Goal: Task Accomplishment & Management: Manage account settings

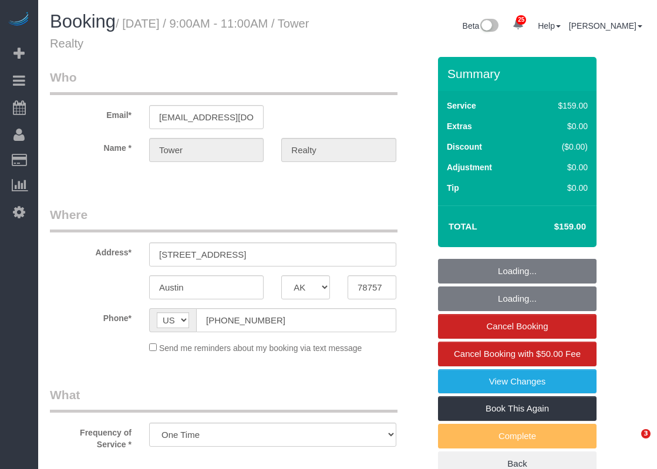
select select "[GEOGRAPHIC_DATA]"
select select "3"
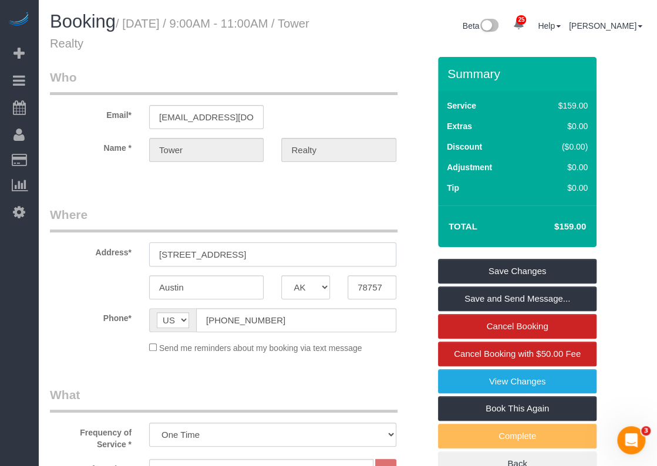
click at [262, 252] on input "[STREET_ADDRESS]" at bounding box center [272, 254] width 247 height 24
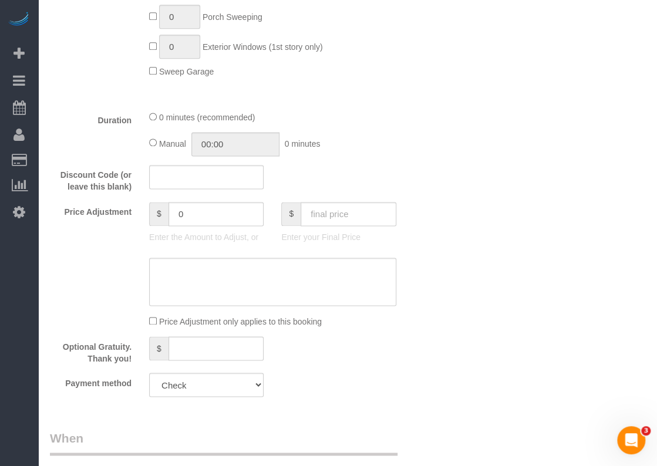
scroll to position [594, 0]
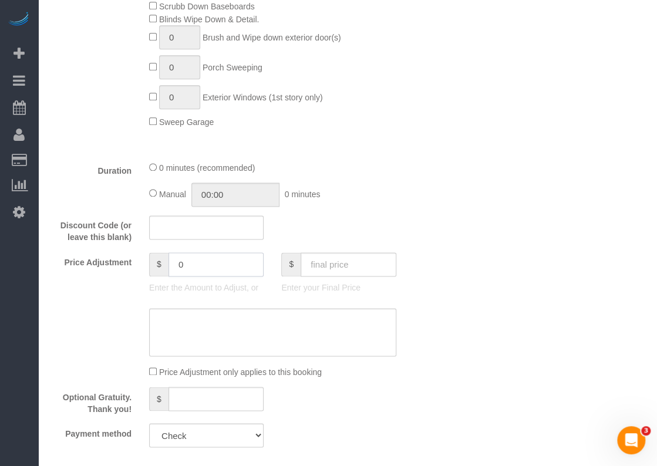
drag, startPoint x: 205, startPoint y: 264, endPoint x: 181, endPoint y: 265, distance: 24.1
click at [181, 265] on input "0" at bounding box center [216, 264] width 96 height 24
drag, startPoint x: 183, startPoint y: 265, endPoint x: 173, endPoint y: 265, distance: 9.4
click at [173, 265] on input "0" at bounding box center [216, 264] width 96 height 24
type input "25"
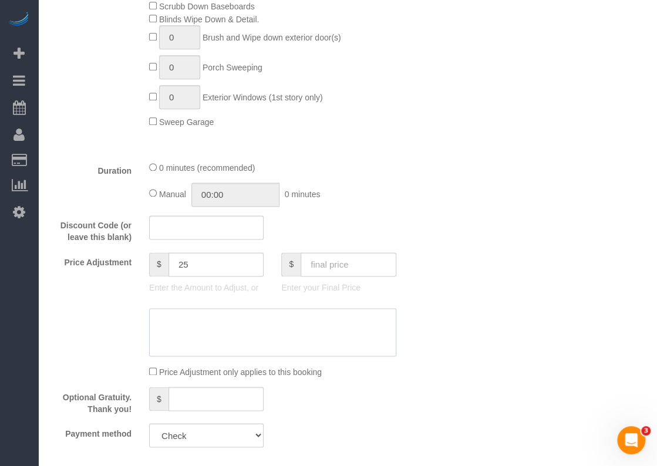
click at [197, 338] on textarea at bounding box center [272, 332] width 247 height 48
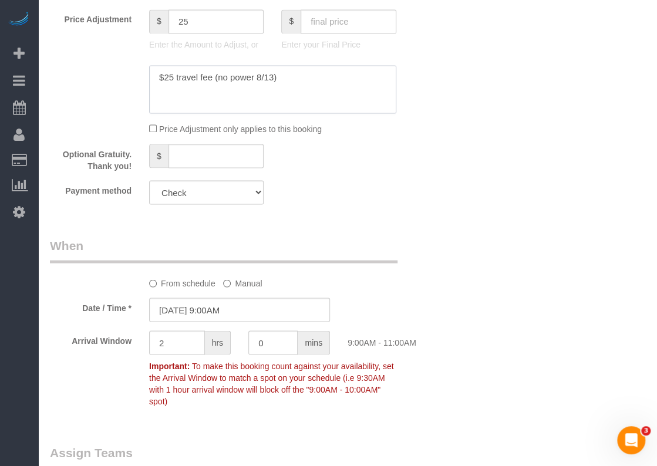
scroll to position [946, 0]
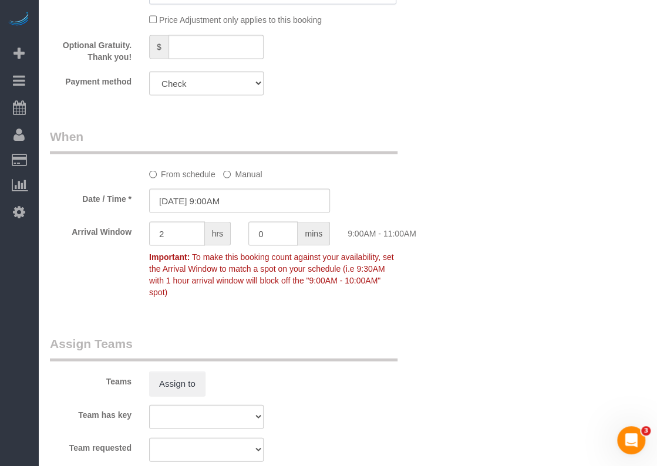
type textarea "$25 travel fee (no power 8/13)"
click at [260, 199] on input "[DATE] 9:00AM" at bounding box center [239, 200] width 181 height 24
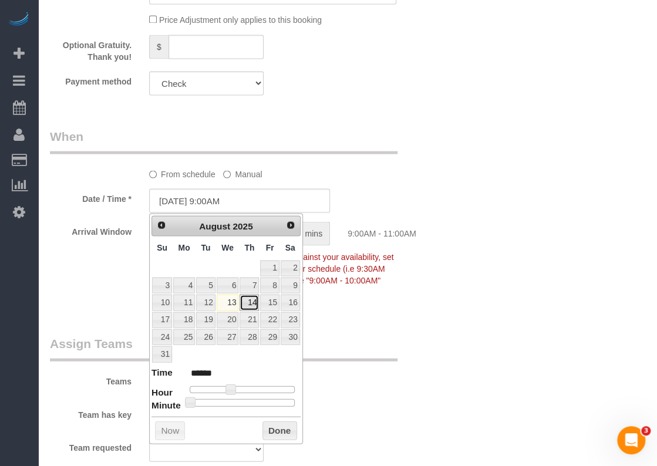
click at [247, 296] on link "14" at bounding box center [249, 302] width 19 height 16
type input "[DATE] 9:00AM"
click at [247, 300] on link "14" at bounding box center [249, 302] width 19 height 16
click at [291, 427] on button "Done" at bounding box center [279, 430] width 35 height 19
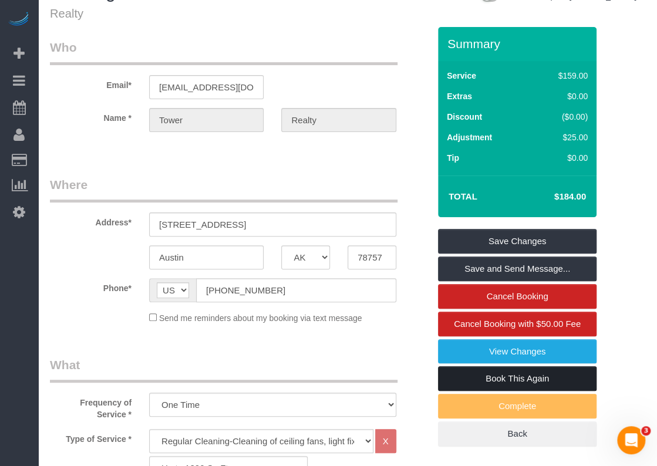
scroll to position [0, 0]
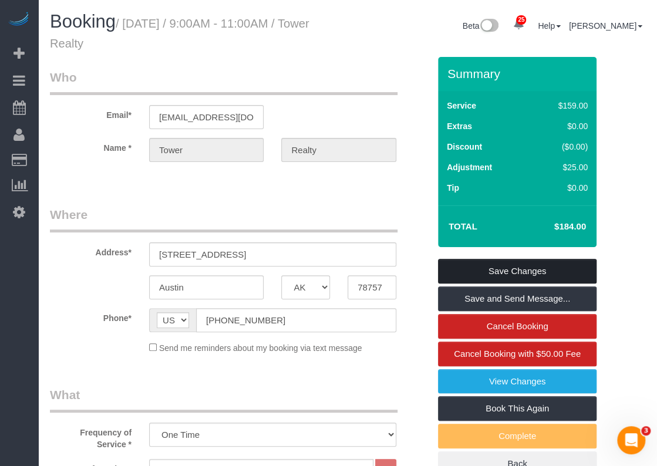
click at [531, 273] on link "Save Changes" at bounding box center [517, 271] width 158 height 25
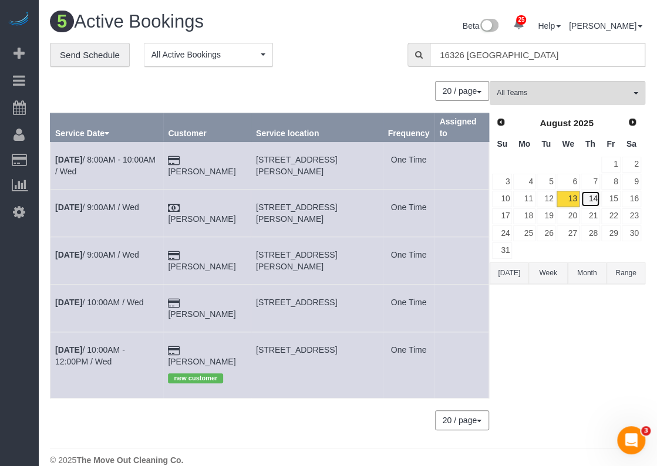
click at [591, 195] on link "14" at bounding box center [590, 199] width 19 height 16
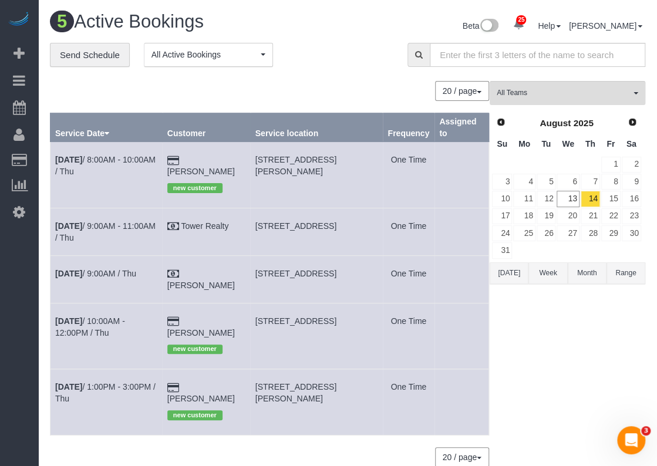
drag, startPoint x: 261, startPoint y: 215, endPoint x: 317, endPoint y: 225, distance: 57.1
click at [317, 225] on span "[STREET_ADDRESS]" at bounding box center [295, 225] width 81 height 9
drag, startPoint x: 325, startPoint y: 225, endPoint x: 253, endPoint y: 217, distance: 72.2
click at [253, 217] on tr "[DATE] 9:00AM - 11:00AM / Thu Tower Realty [STREET_ADDRESS] One Time" at bounding box center [269, 232] width 438 height 48
copy tr "[STREET_ADDRESS]"
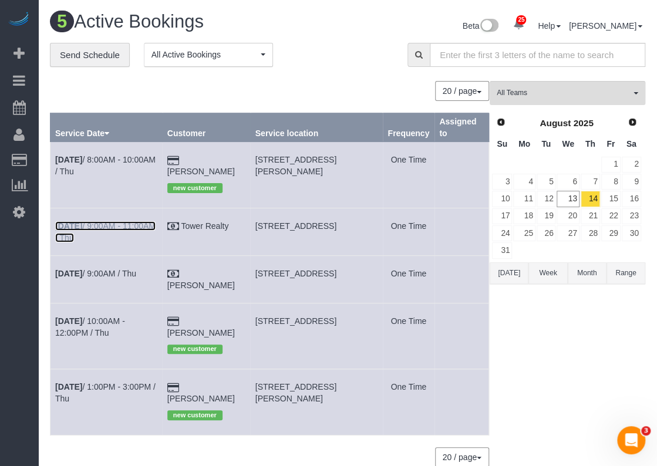
click at [129, 221] on link "[DATE] 9:00AM - 11:00AM / Thu" at bounding box center [105, 231] width 100 height 21
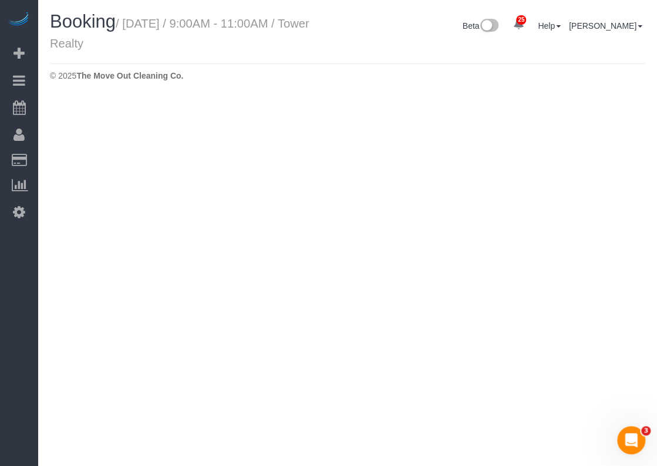
select select "[GEOGRAPHIC_DATA]"
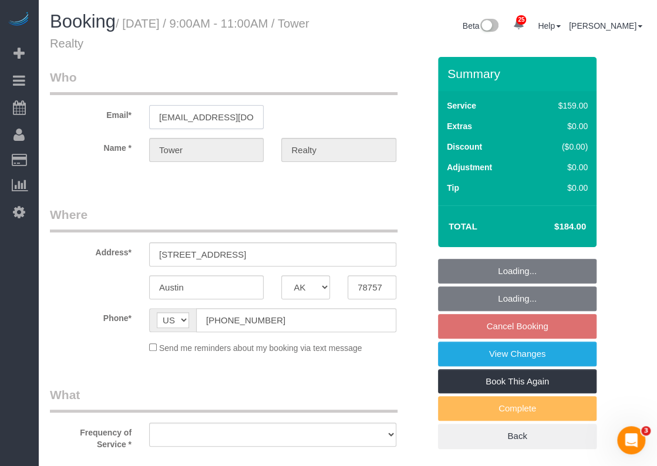
click at [198, 117] on input "[EMAIL_ADDRESS][DOMAIN_NAME]" at bounding box center [206, 117] width 114 height 24
select select "object:3283"
click at [198, 117] on input "[EMAIL_ADDRESS][DOMAIN_NAME]" at bounding box center [206, 117] width 114 height 24
select select "3"
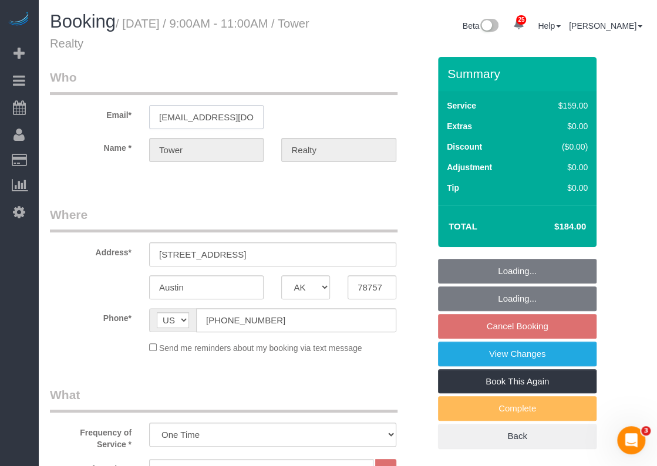
select select "object:3342"
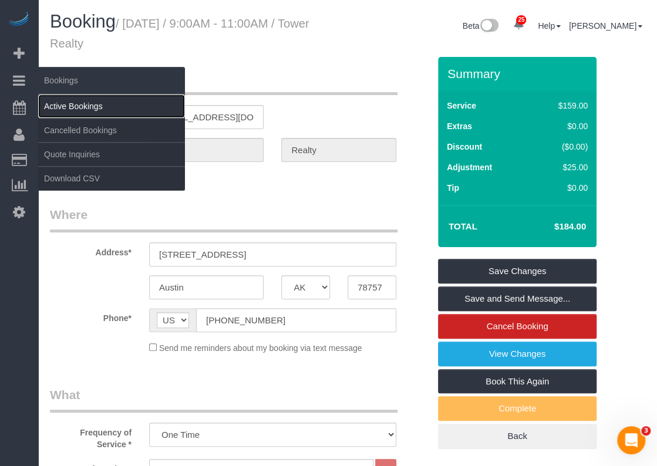
click at [62, 111] on link "Active Bookings" at bounding box center [111, 106] width 147 height 23
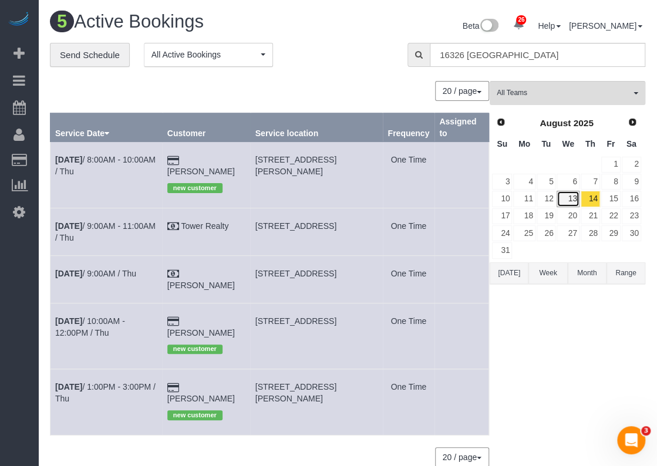
click at [567, 197] on link "13" at bounding box center [567, 199] width 22 height 16
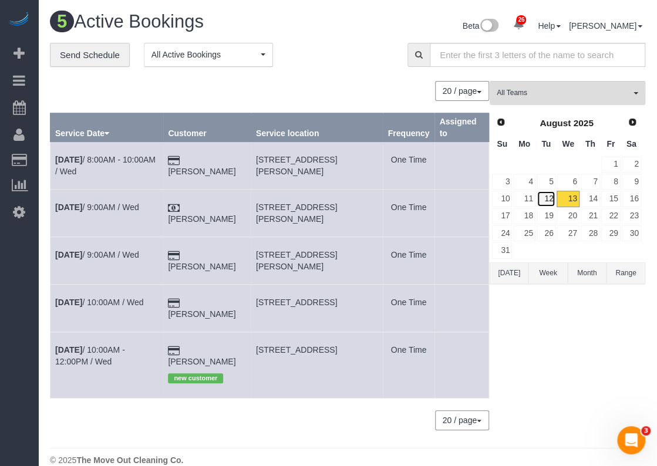
click at [544, 198] on link "12" at bounding box center [546, 199] width 19 height 16
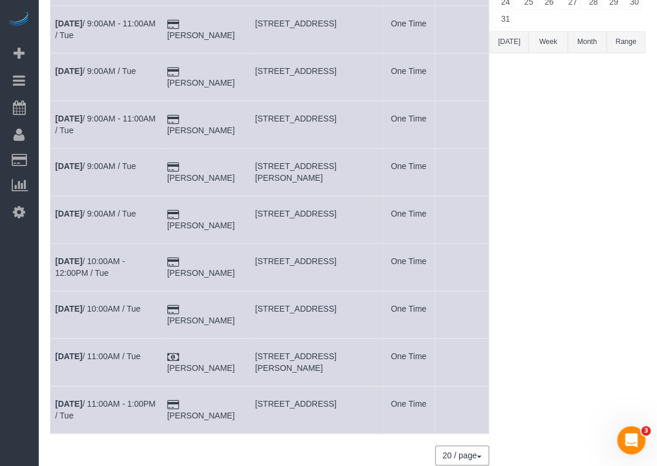
scroll to position [235, 0]
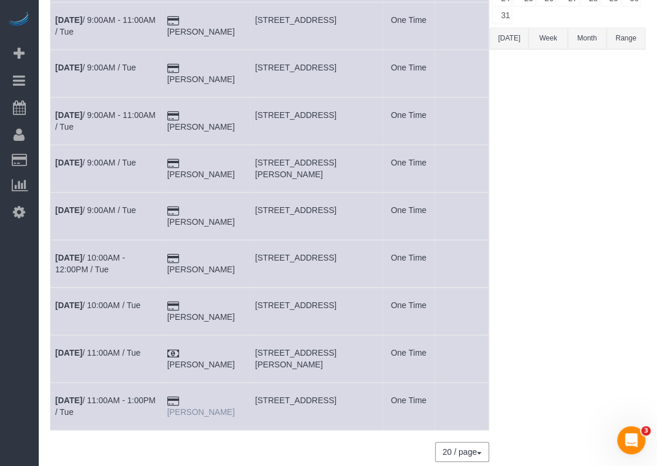
drag, startPoint x: 246, startPoint y: 399, endPoint x: 200, endPoint y: 402, distance: 46.5
click at [200, 402] on td "[PERSON_NAME]" at bounding box center [206, 407] width 88 height 48
copy link "[PERSON_NAME]"
click at [107, 396] on link "[DATE] 11:00AM - 1:00PM / Tue" at bounding box center [105, 406] width 100 height 21
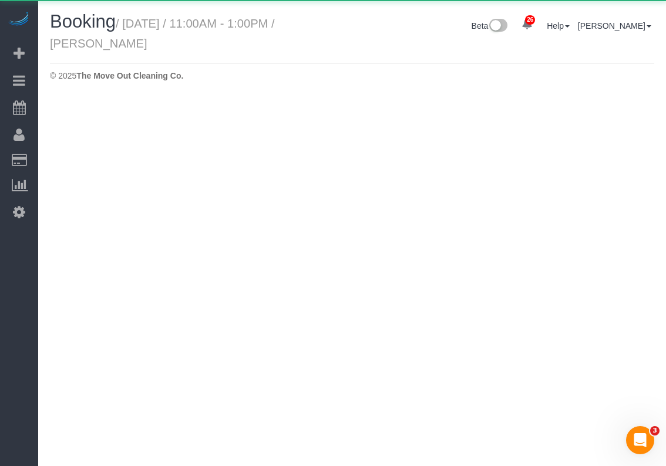
select select "[GEOGRAPHIC_DATA]"
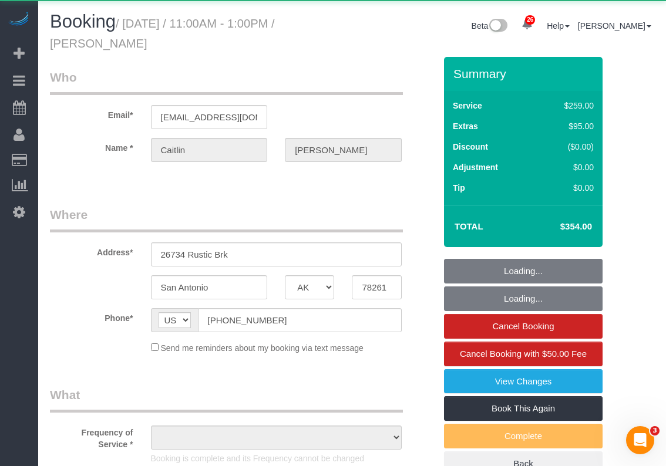
select select "object:4308"
select select "string:fspay-a399918a-40e2-4790-a400-57de8e01021a"
select select "3"
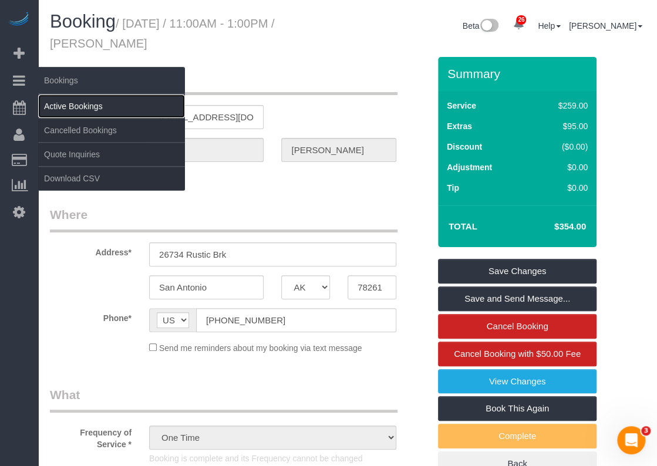
click at [68, 108] on link "Active Bookings" at bounding box center [111, 106] width 147 height 23
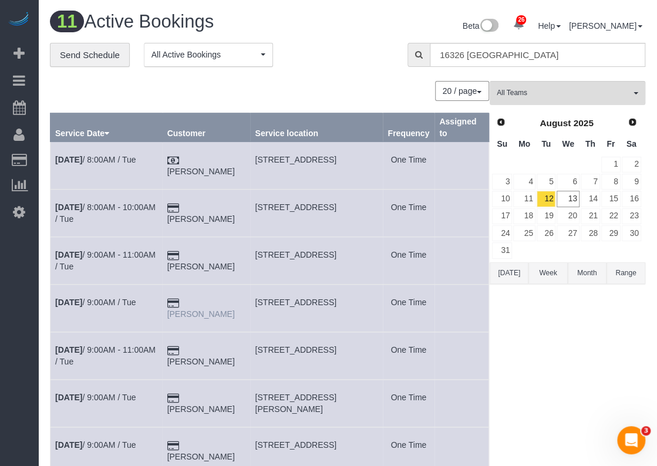
drag, startPoint x: 251, startPoint y: 295, endPoint x: 198, endPoint y: 302, distance: 52.7
click at [198, 302] on td "[PERSON_NAME]" at bounding box center [206, 309] width 88 height 48
copy link "[PERSON_NAME]"
click at [572, 198] on link "13" at bounding box center [567, 199] width 22 height 16
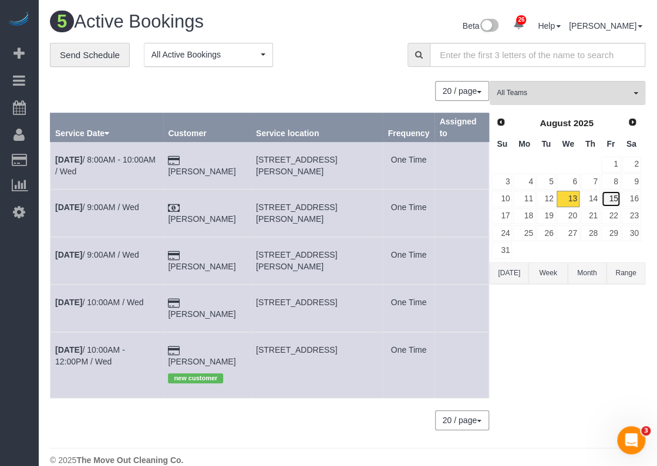
click at [618, 193] on link "15" at bounding box center [610, 199] width 19 height 16
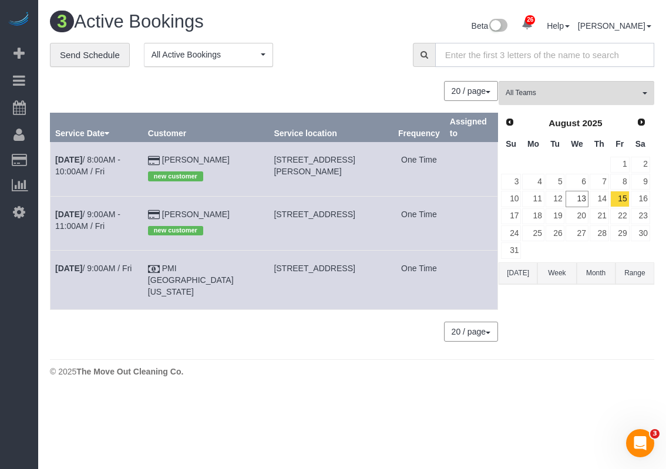
click at [502, 62] on input "text" at bounding box center [544, 55] width 219 height 24
paste input "[STREET_ADDRESS]"
type input "7379 Panicum Dr"
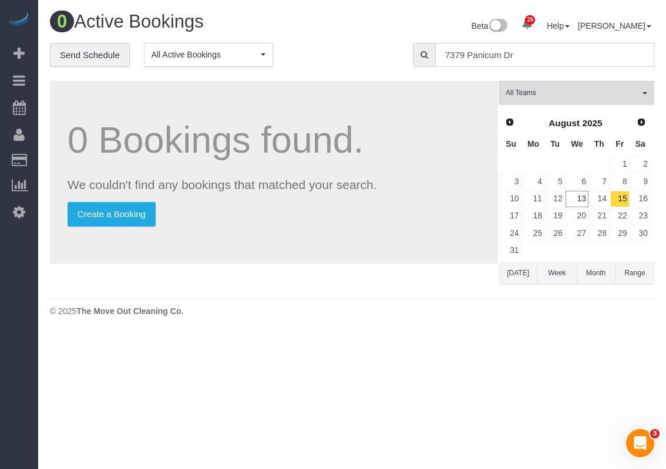
click at [525, 52] on input "7379 Panicum Dr" at bounding box center [544, 55] width 219 height 24
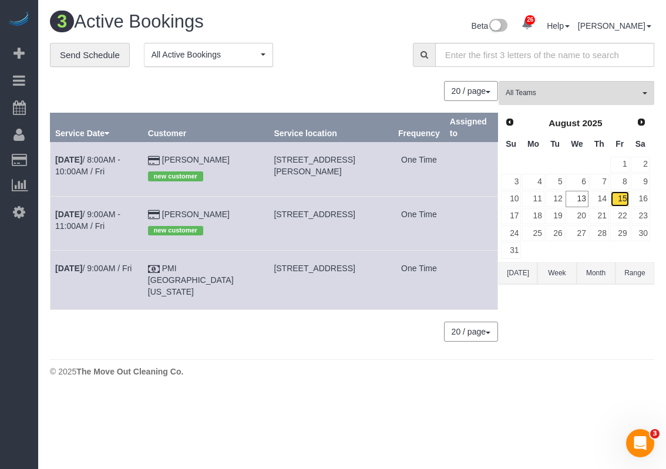
click at [619, 204] on link "15" at bounding box center [619, 199] width 19 height 16
click at [623, 197] on link "15" at bounding box center [619, 199] width 19 height 16
click at [626, 204] on link "15" at bounding box center [619, 199] width 19 height 16
click at [619, 197] on link "15" at bounding box center [619, 199] width 19 height 16
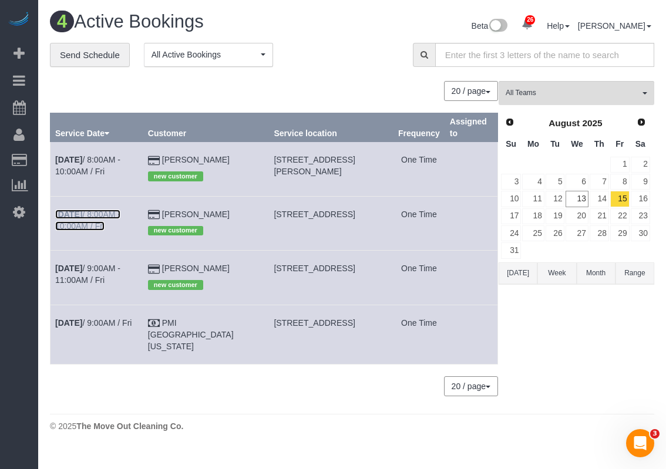
click at [120, 217] on link "[DATE] 8:00AM - 10:00AM / Fri" at bounding box center [87, 220] width 65 height 21
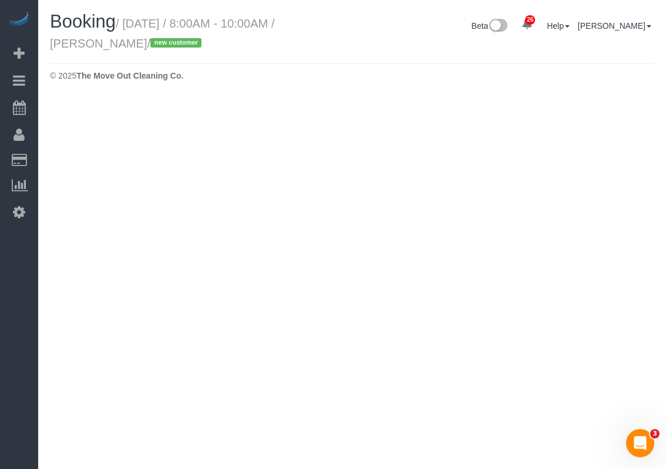
select select "[GEOGRAPHIC_DATA]"
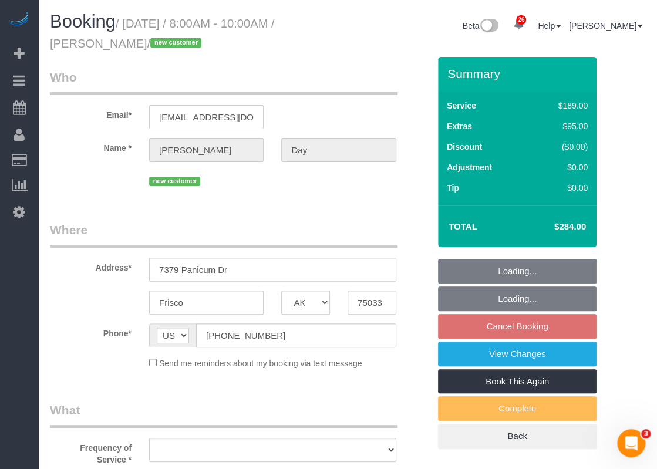
select select "object:5399"
select select "string:fspay-c4b2265f-e1e4-40ea-bc9e-cbc5b18ba334"
select select "spot106"
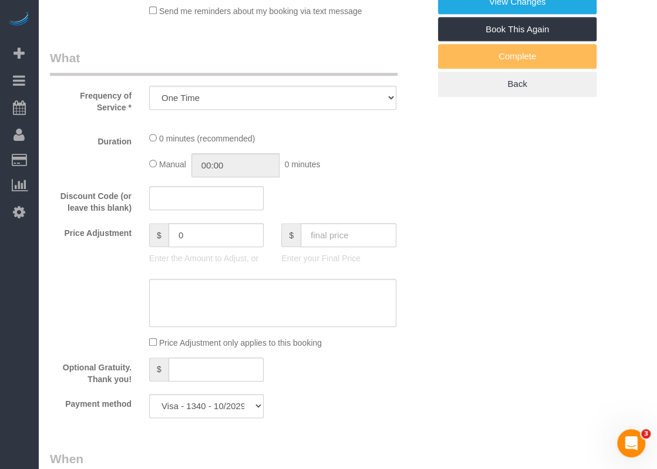
select select "3"
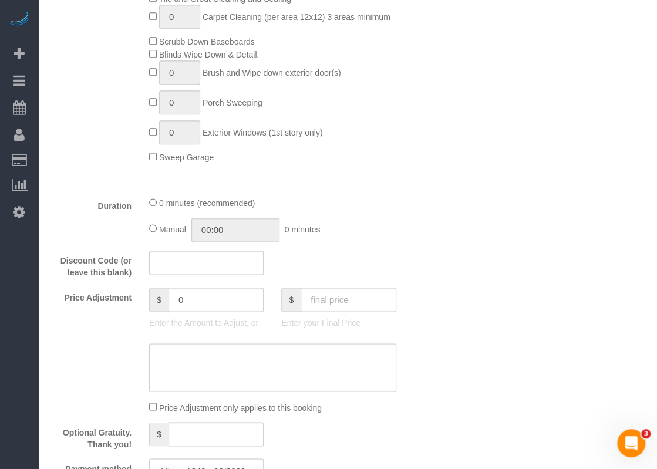
select select
select select "object:5477"
select select "spot131"
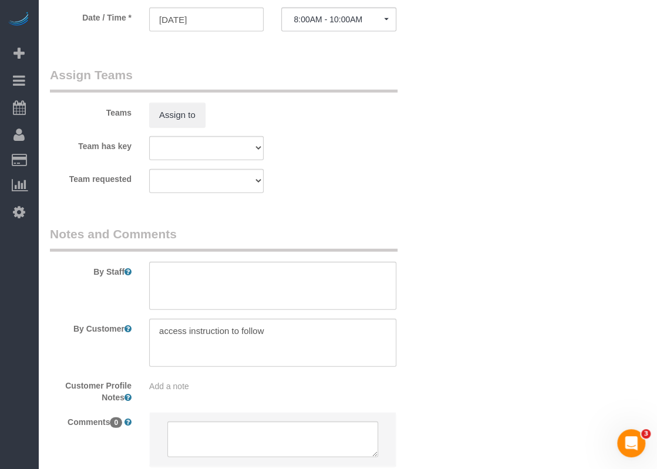
scroll to position [1174, 0]
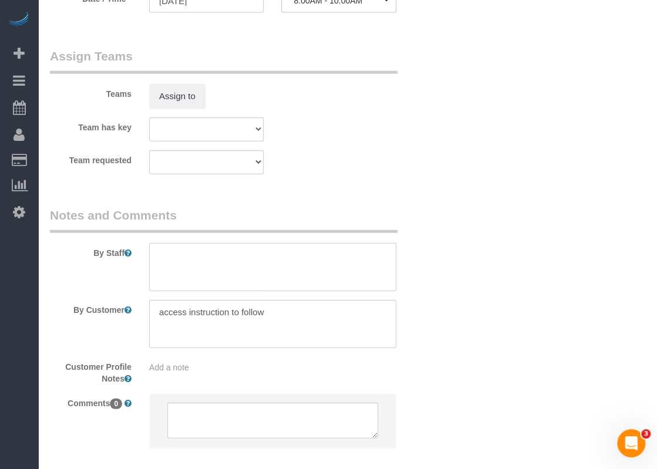
click at [339, 264] on textarea at bounding box center [272, 267] width 247 height 48
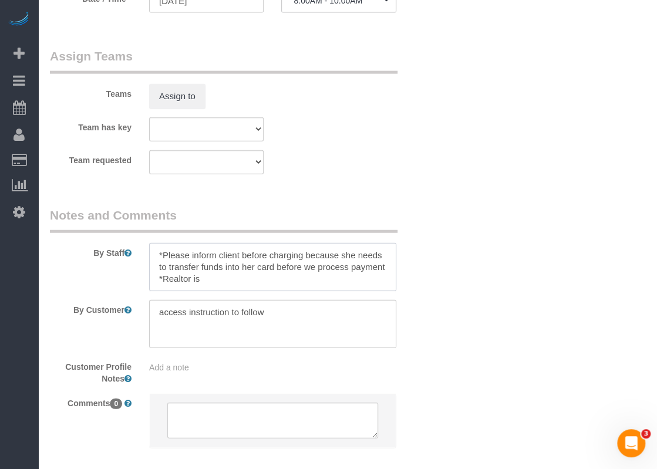
paste textarea "[PERSON_NAME]"
click at [322, 308] on textarea at bounding box center [272, 324] width 247 height 48
click at [317, 273] on textarea at bounding box center [272, 267] width 247 height 48
paste textarea "[PHONE_NUMBER]"
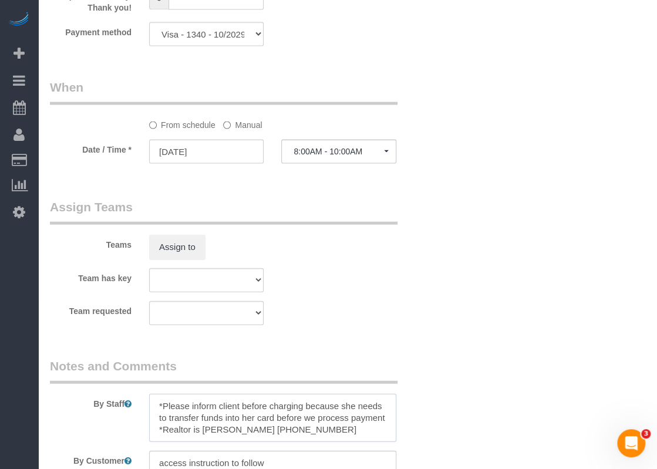
scroll to position [998, 0]
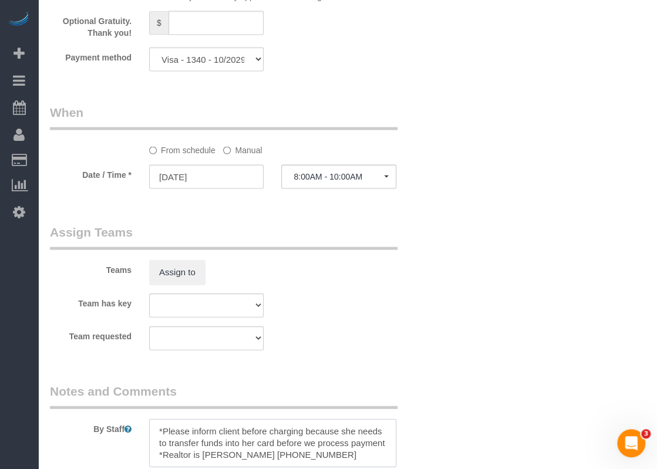
type textarea "*Please inform client before charging because she needs to transfer funds into …"
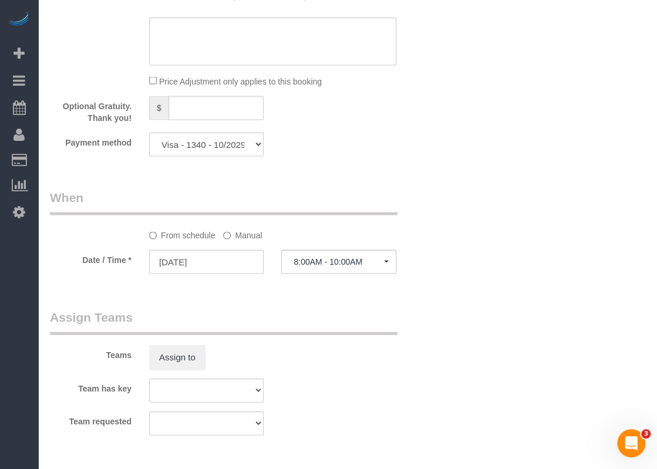
scroll to position [881, 0]
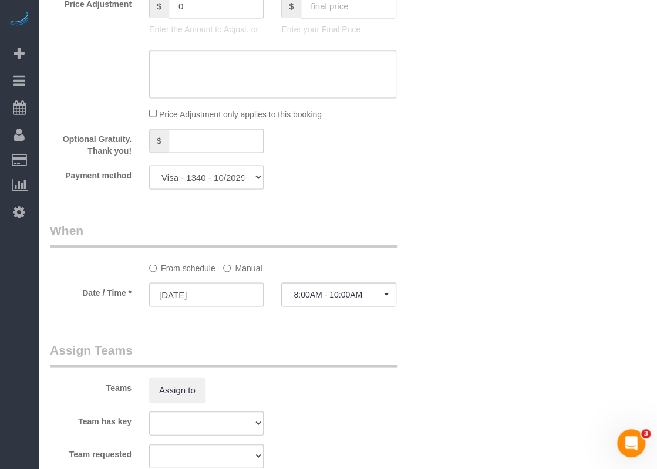
click at [191, 171] on select "Visa - 1340 - 10/2029 (Default) Add Credit Card ─────────────── Cash Check Payp…" at bounding box center [206, 177] width 114 height 24
select select "string:check"
click at [149, 166] on select "Visa - 1340 - 10/2029 (Default) Add Credit Card ─────────────── Cash Check Payp…" at bounding box center [206, 177] width 114 height 24
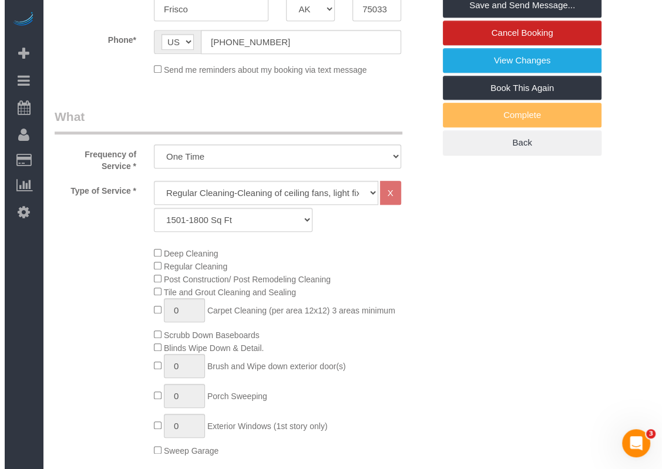
scroll to position [0, 0]
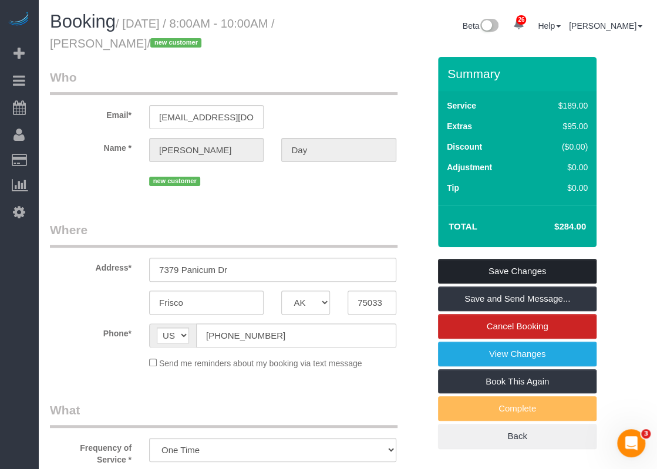
click at [495, 279] on link "Save Changes" at bounding box center [517, 271] width 158 height 25
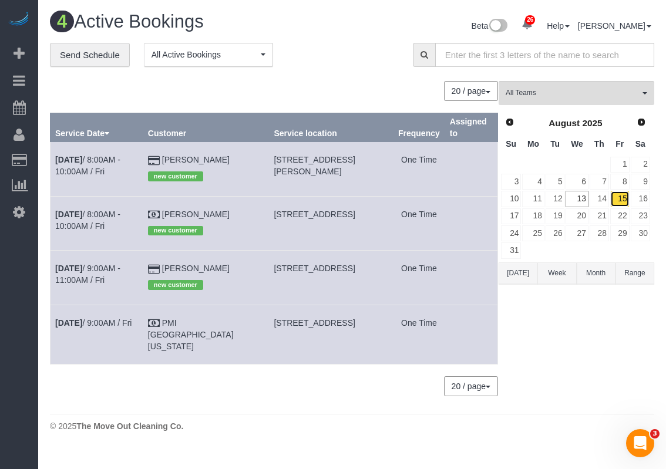
click at [626, 198] on link "15" at bounding box center [619, 199] width 19 height 16
click at [120, 216] on link "[DATE] 8:00AM - 10:00AM / Fri" at bounding box center [87, 220] width 65 height 21
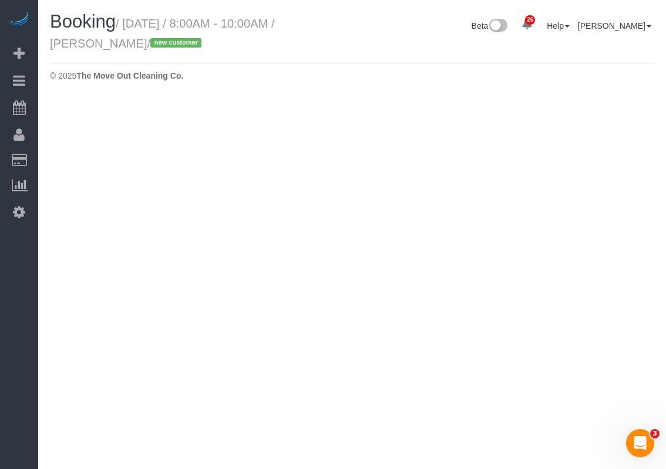
select select "[GEOGRAPHIC_DATA]"
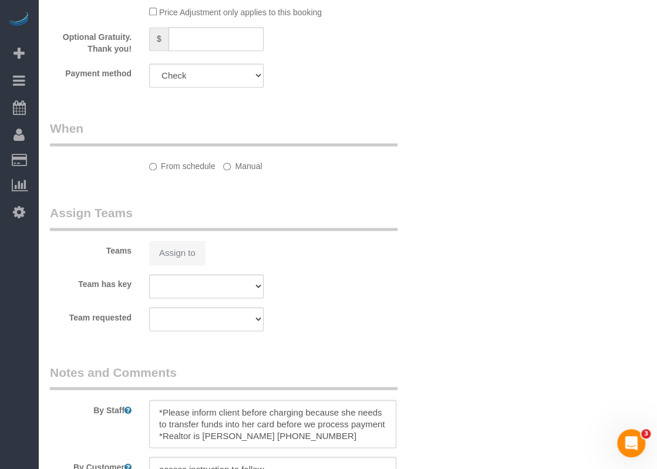
select select "object:5989"
select select "spot156"
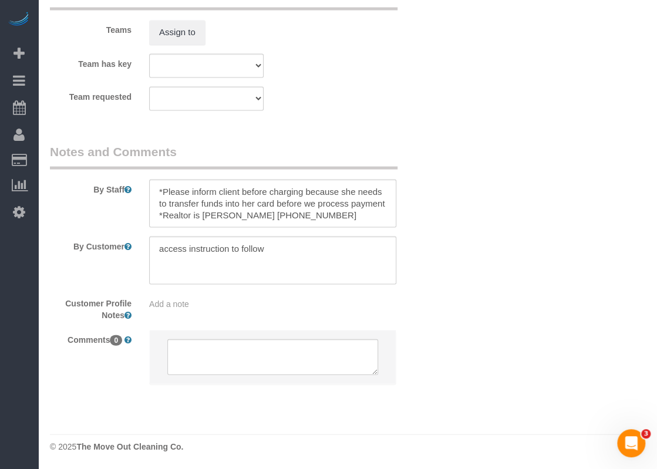
select select "object:6051"
select select "3"
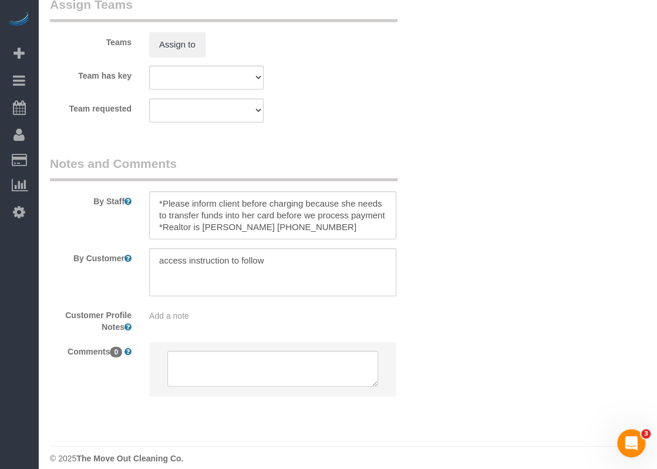
scroll to position [1236, 0]
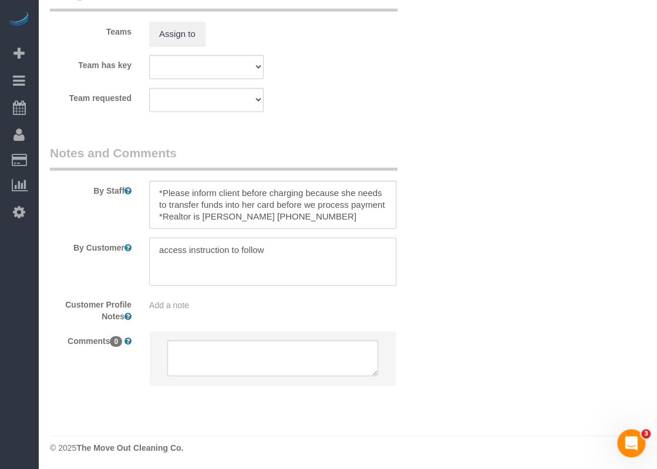
drag, startPoint x: 292, startPoint y: 251, endPoint x: 86, endPoint y: 236, distance: 207.1
click at [86, 236] on sui-booking-comments "By Staff By Customer Customer Profile Notes Add a note Comments 0" at bounding box center [239, 271] width 379 height 254
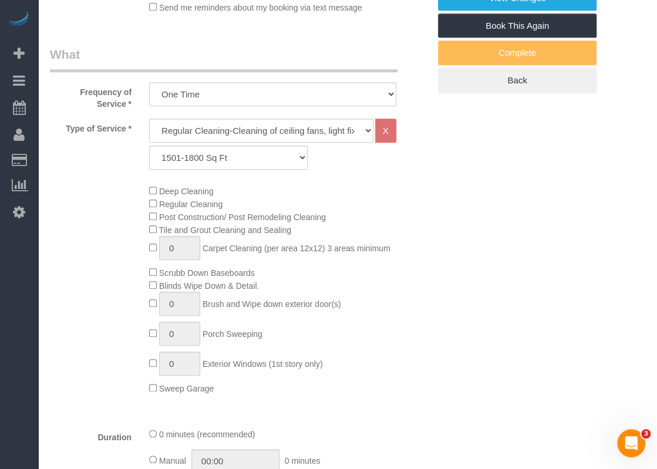
scroll to position [180, 0]
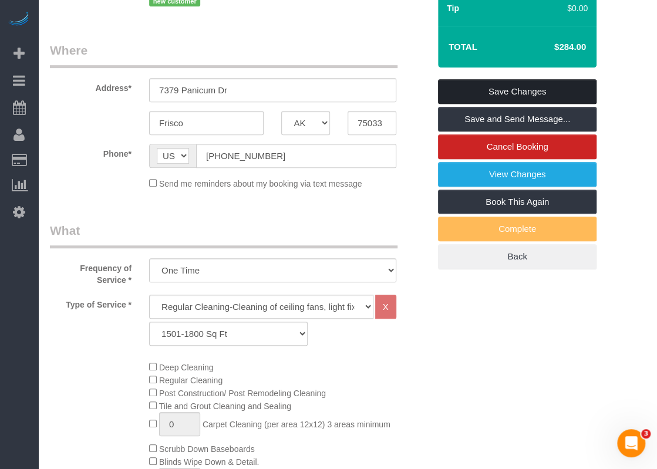
type textarea "*Will open at 9am"
click at [549, 92] on link "Save Changes" at bounding box center [517, 91] width 158 height 25
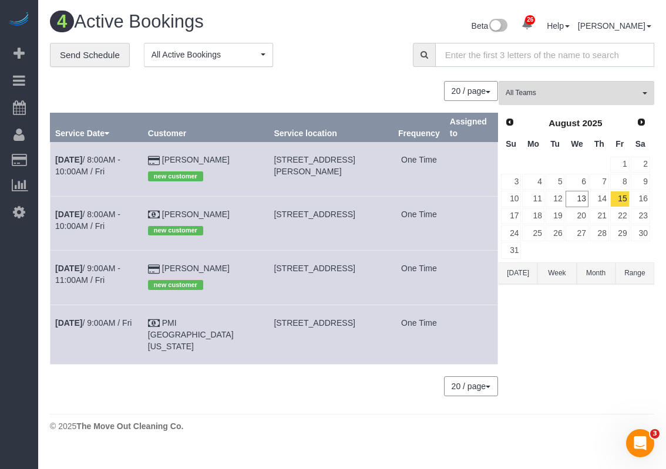
click at [474, 58] on input "text" at bounding box center [544, 55] width 219 height 24
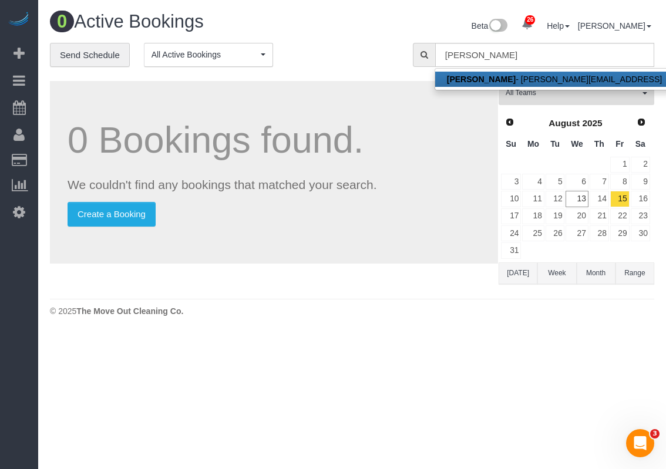
click at [515, 75] on strong "[PERSON_NAME]" at bounding box center [481, 79] width 69 height 9
type input "[PERSON_NAME][EMAIL_ADDRESS]"
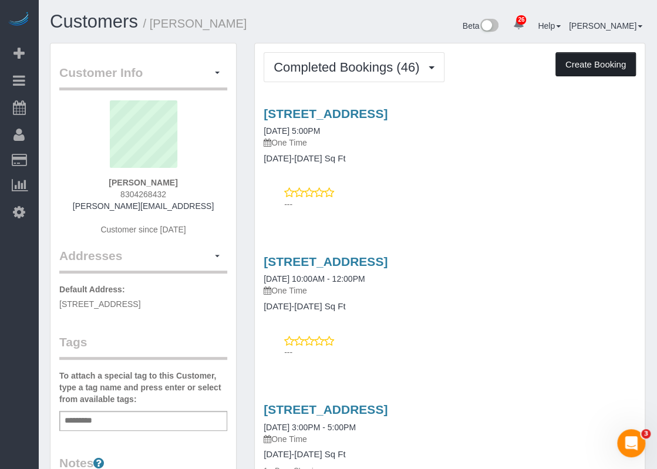
click at [587, 52] on button "Create Booking" at bounding box center [595, 64] width 80 height 25
select select "[GEOGRAPHIC_DATA]"
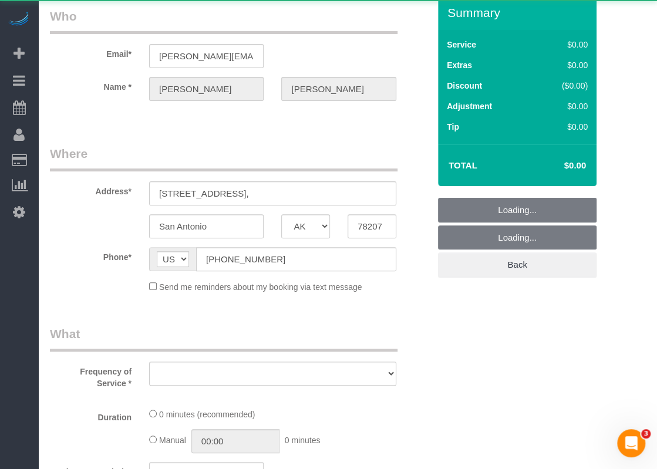
scroll to position [59, 0]
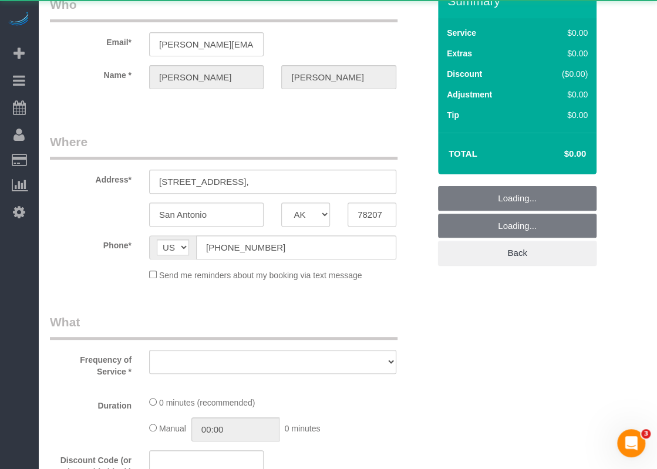
select select "object:7411"
select select "3"
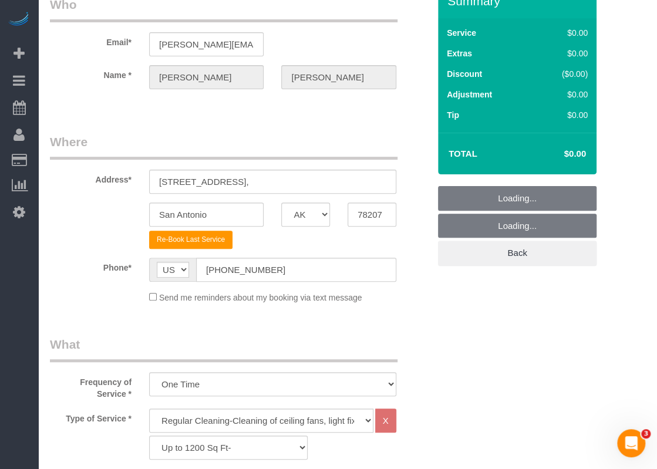
select select "object:7475"
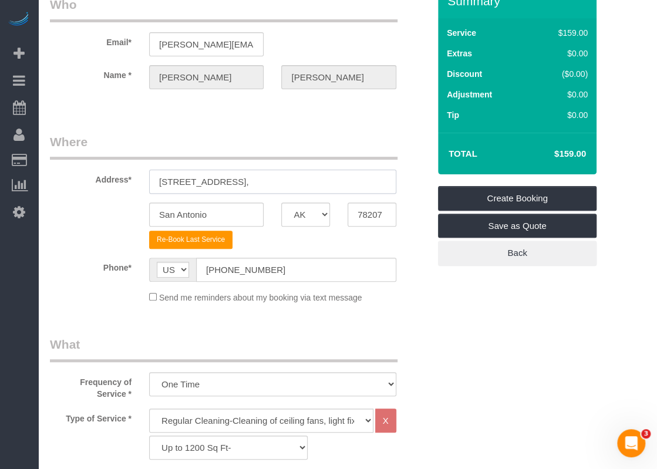
drag, startPoint x: 238, startPoint y: 170, endPoint x: 229, endPoint y: 164, distance: 11.4
click at [230, 160] on div "Address* 2009 [GEOGRAPHIC_DATA]," at bounding box center [239, 163] width 397 height 60
drag, startPoint x: 236, startPoint y: 170, endPoint x: 237, endPoint y: 176, distance: 5.9
click at [236, 170] on input "[STREET_ADDRESS]," at bounding box center [272, 182] width 247 height 24
drag, startPoint x: 237, startPoint y: 176, endPoint x: 167, endPoint y: 188, distance: 70.5
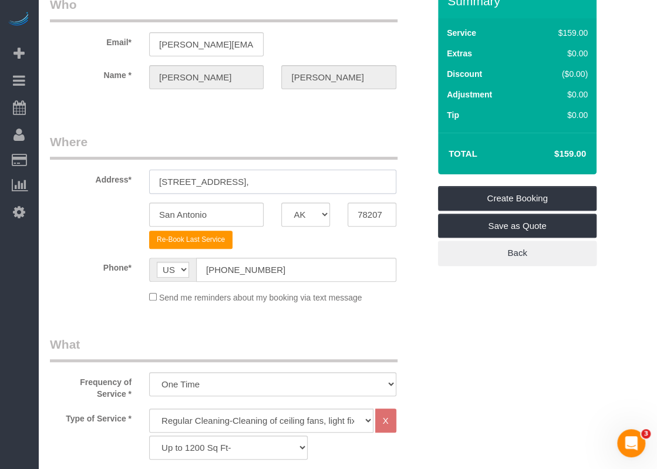
click at [139, 183] on div "Address* 2009 [GEOGRAPHIC_DATA]," at bounding box center [239, 163] width 397 height 60
paste input "[STREET_ADDRESS]"
drag, startPoint x: 351, startPoint y: 181, endPoint x: 326, endPoint y: 185, distance: 25.6
click at [326, 185] on input "[STREET_ADDRESS]" at bounding box center [272, 182] width 247 height 24
type input "[STREET_ADDRESS]"
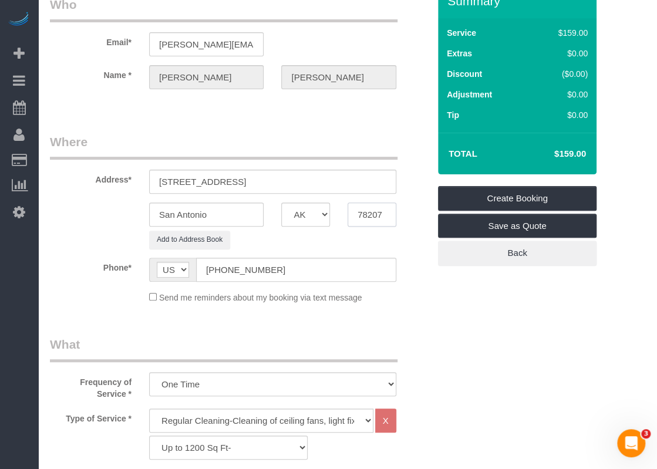
drag, startPoint x: 389, startPoint y: 220, endPoint x: 338, endPoint y: 221, distance: 51.1
click at [338, 221] on div "San Antonio AK AL AR AZ CA CO CT DC DE [GEOGRAPHIC_DATA] [GEOGRAPHIC_DATA] HI I…" at bounding box center [239, 215] width 397 height 24
paste input "45"
type input "78245"
drag, startPoint x: 336, startPoint y: 178, endPoint x: 261, endPoint y: 181, distance: 75.8
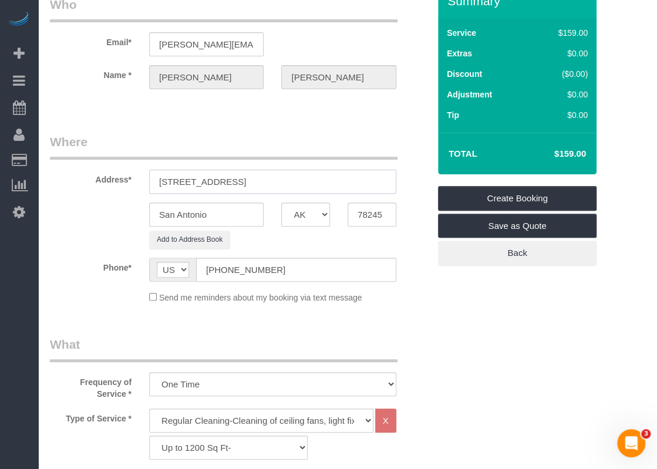
click at [261, 181] on input "[STREET_ADDRESS]" at bounding box center [272, 182] width 247 height 24
type input "[STREET_ADDRESS]"
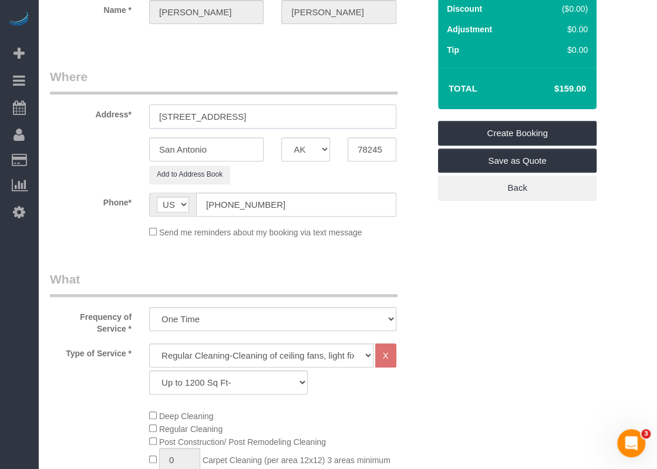
scroll to position [176, 0]
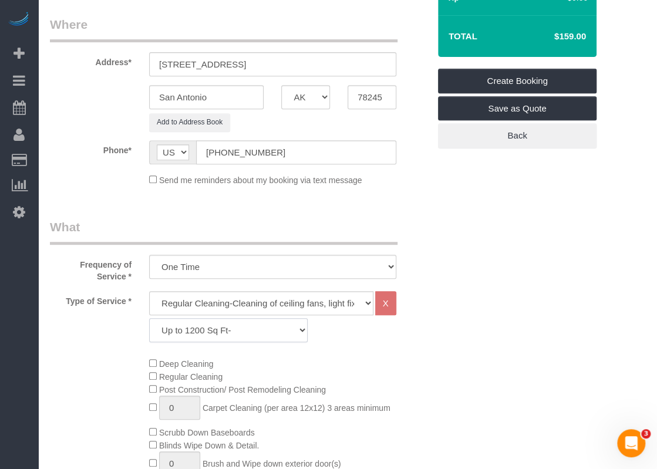
click at [222, 330] on select "Up to 1200 Sq Ft- [DATE]-[DATE] Sq Ft [DATE]-[DATE] Sq Ft [DATE]-[DATE] Sq Ft […" at bounding box center [228, 330] width 158 height 24
select select "59"
click at [149, 318] on select "Up to 1200 Sq Ft- [DATE]-[DATE] Sq Ft [DATE]-[DATE] Sq Ft [DATE]-[DATE] Sq Ft […" at bounding box center [228, 330] width 158 height 24
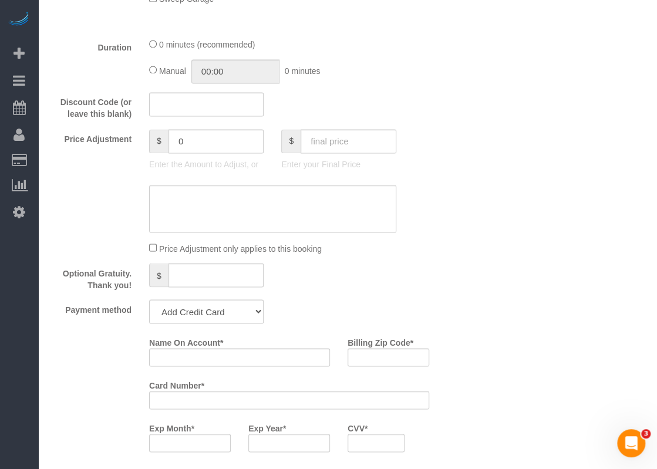
scroll to position [763, 0]
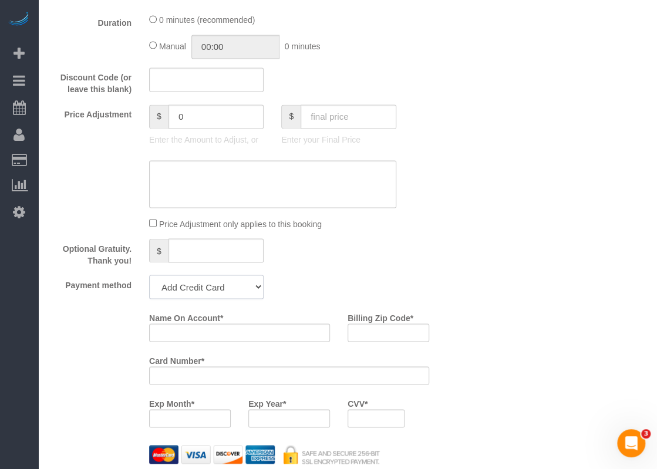
click at [224, 288] on select "Add Credit Card Cash Check Paypal" at bounding box center [206, 287] width 114 height 24
select select "string:check"
click at [149, 275] on select "Add Credit Card Cash Check Paypal" at bounding box center [206, 287] width 114 height 24
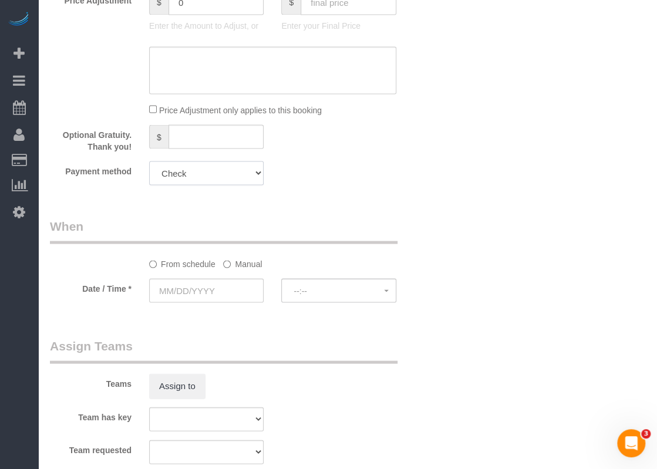
scroll to position [881, 0]
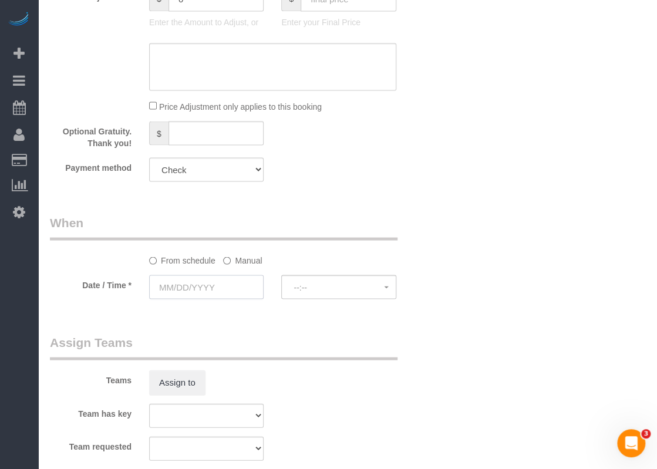
click at [225, 294] on input "text" at bounding box center [206, 287] width 114 height 24
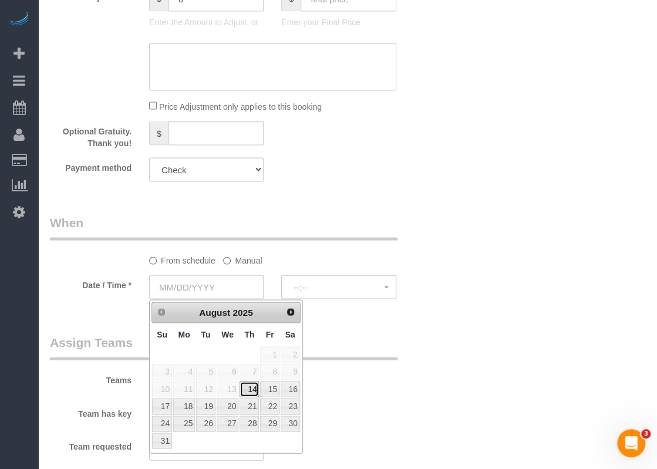
click at [246, 387] on link "14" at bounding box center [249, 389] width 19 height 16
type input "[DATE]"
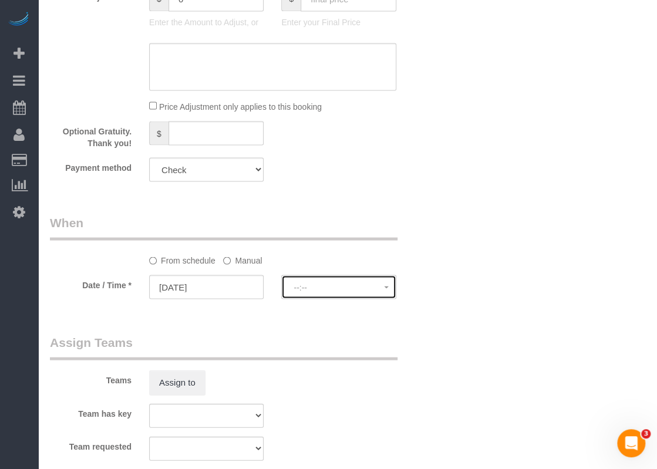
click at [317, 291] on span "--:--" at bounding box center [339, 286] width 90 height 9
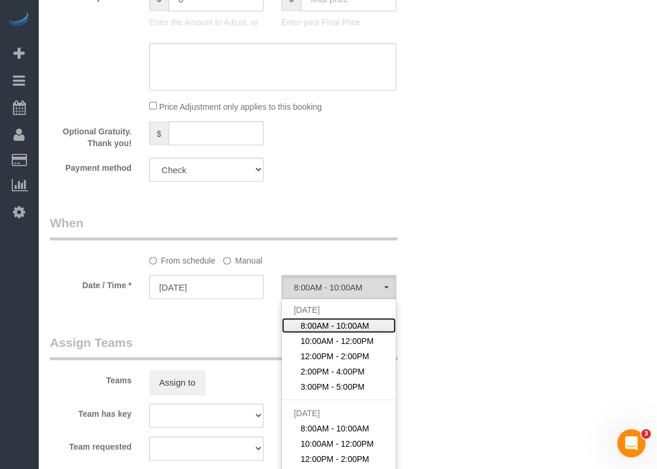
click at [312, 323] on span "8:00AM - 10:00AM" at bounding box center [335, 325] width 69 height 12
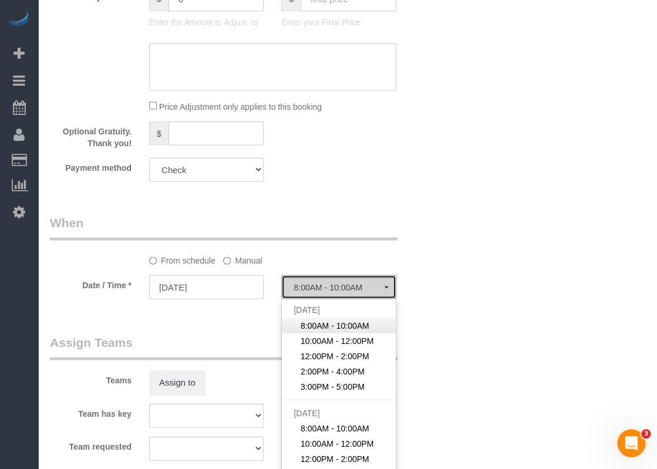
select select "spot181"
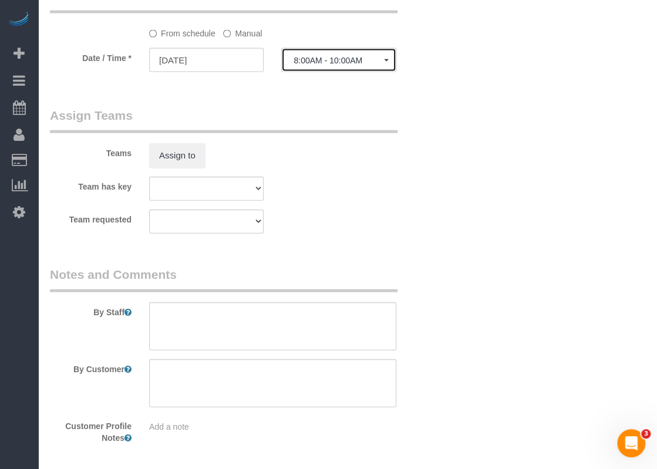
scroll to position [1154, 0]
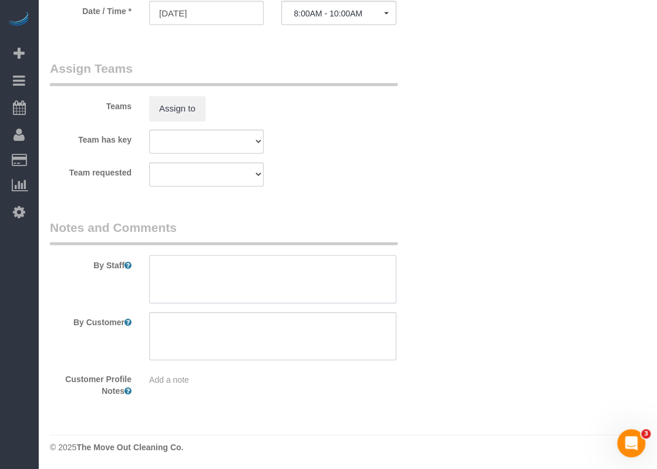
paste textarea "Lockbox code is 2179 and gate code is #1305"
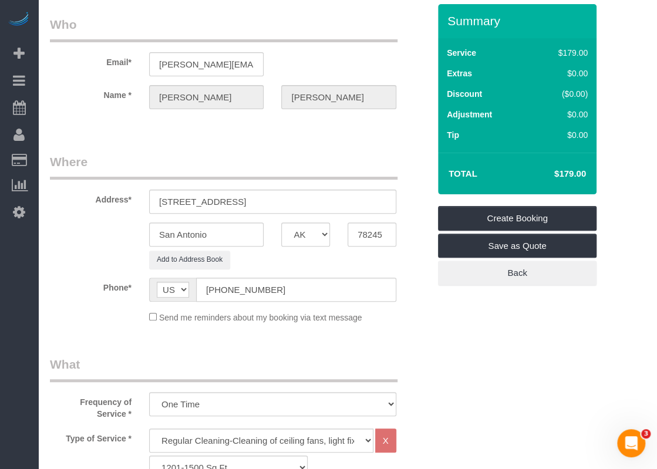
scroll to position [0, 0]
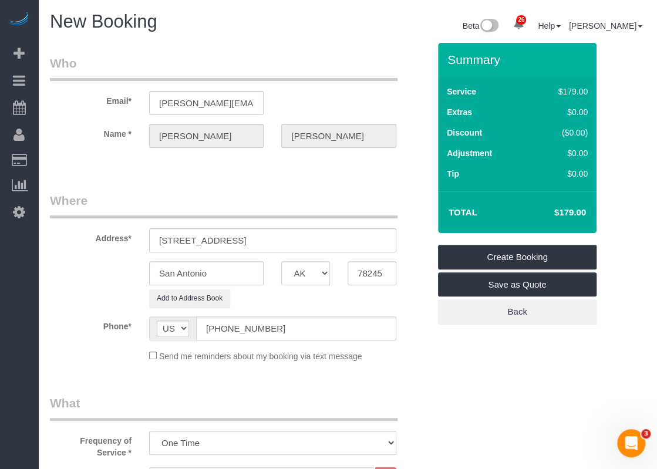
type textarea "Lockbox code is 2179 and gate code is #1305"
click at [471, 247] on link "Create Booking" at bounding box center [517, 257] width 158 height 25
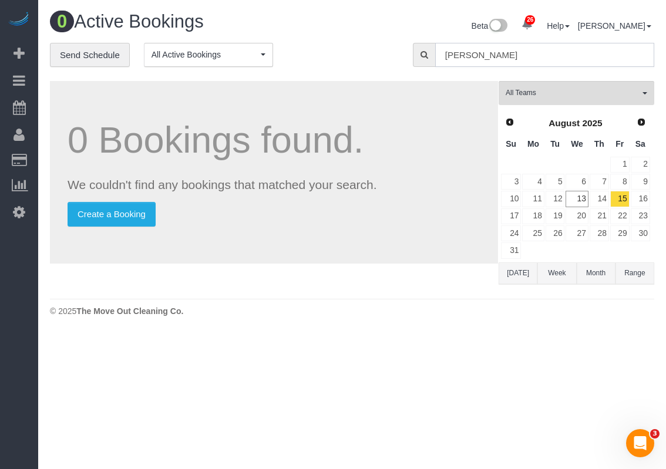
click at [542, 62] on input "[PERSON_NAME]" at bounding box center [544, 55] width 219 height 24
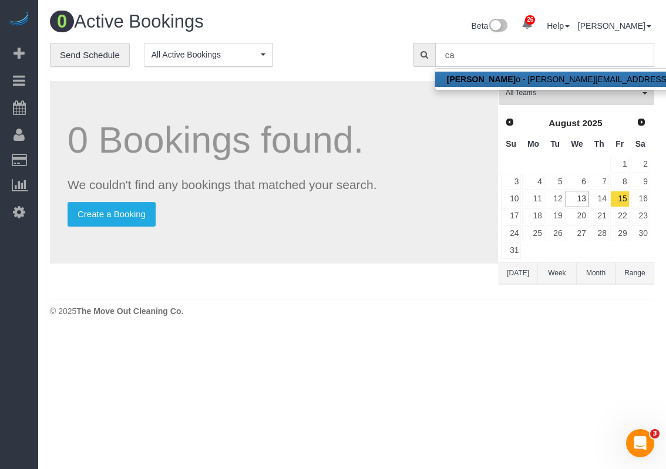
type input "c"
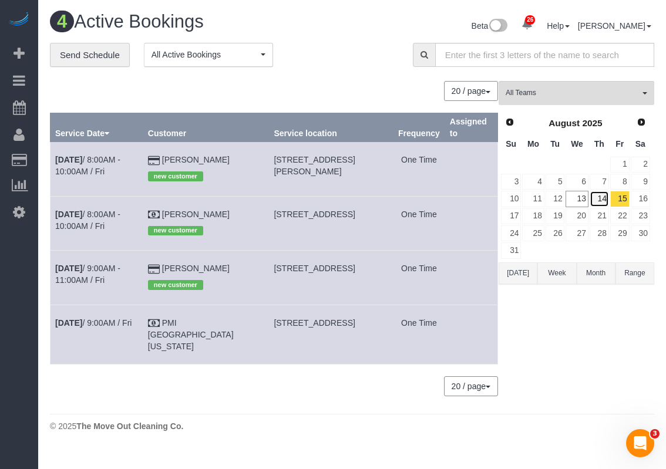
click at [601, 193] on link "14" at bounding box center [598, 199] width 19 height 16
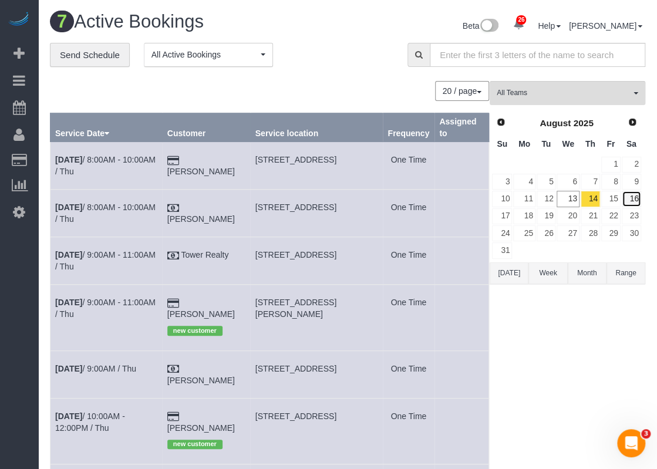
click at [639, 197] on link "16" at bounding box center [631, 199] width 19 height 16
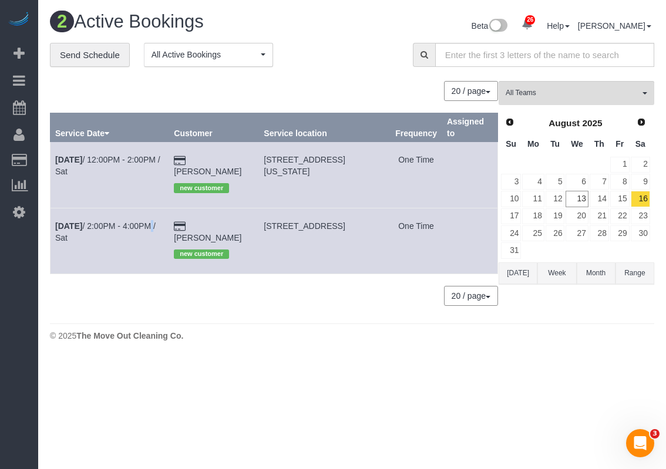
click at [108, 231] on td "[DATE] 2:00PM - 4:00PM / Sat" at bounding box center [109, 241] width 119 height 66
click at [108, 224] on link "[DATE] 2:00PM - 4:00PM / Sat" at bounding box center [105, 231] width 100 height 21
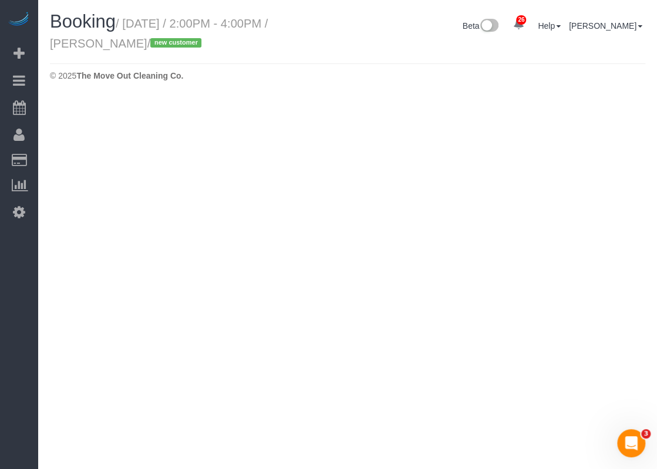
select select "[GEOGRAPHIC_DATA]"
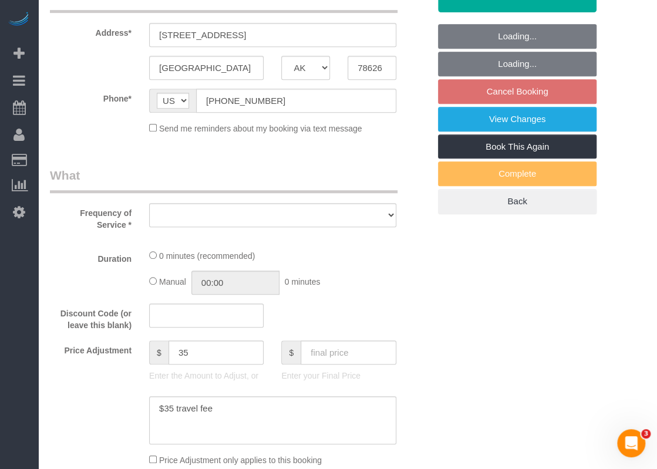
select select "string:fspay-1f9c497d-503e-4186-9d9e-764f8736d2d5"
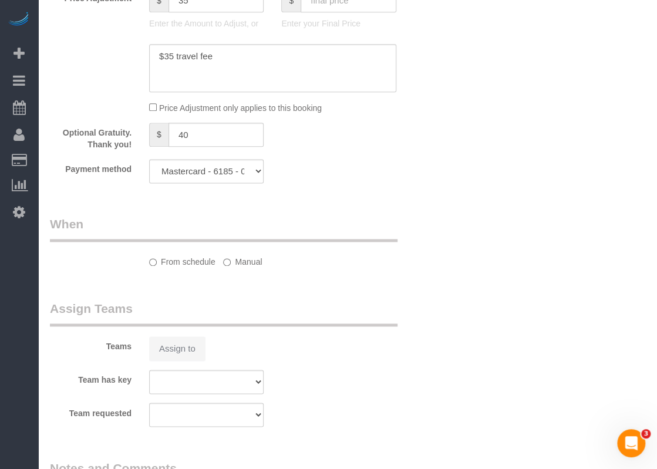
select select "object:8103"
select select "spot209"
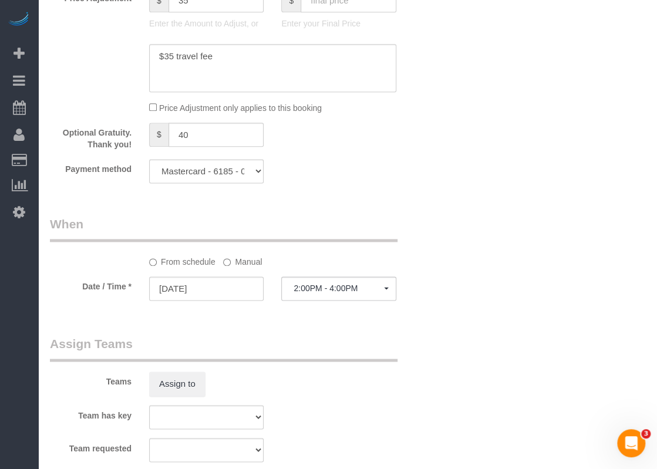
select select "object:8165"
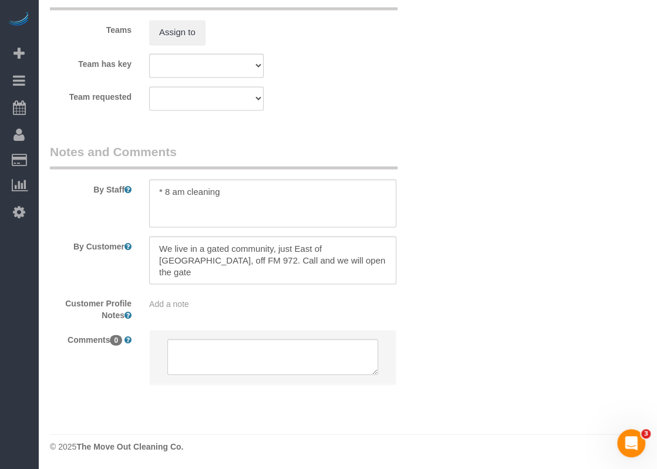
select select "3"
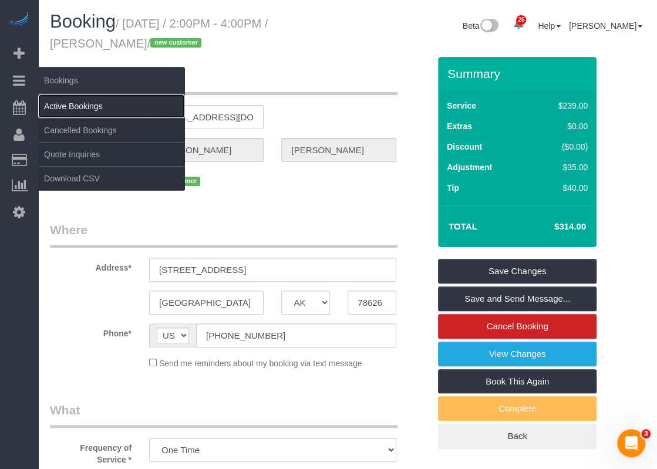
click at [62, 103] on link "Active Bookings" at bounding box center [111, 106] width 147 height 23
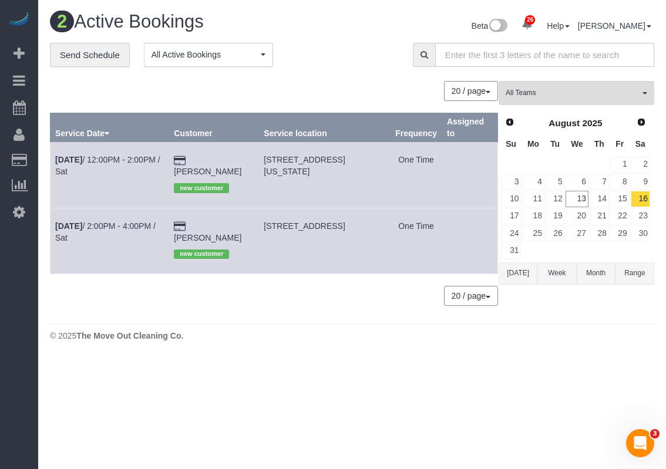
drag, startPoint x: 345, startPoint y: 240, endPoint x: 258, endPoint y: 225, distance: 88.1
click at [259, 225] on td "[STREET_ADDRESS]" at bounding box center [324, 241] width 131 height 66
copy span "[STREET_ADDRESS]"
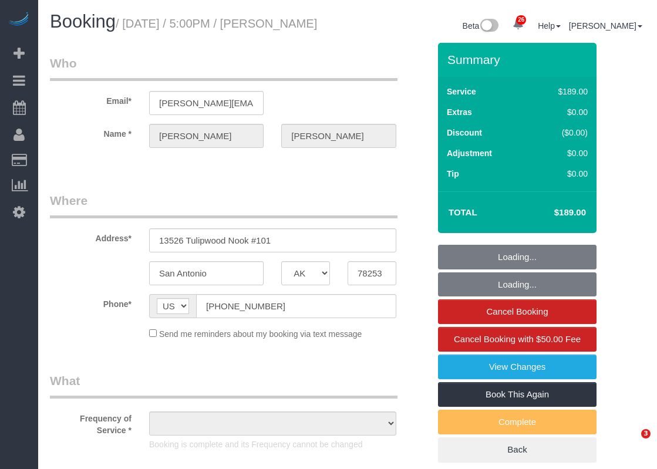
select select "[GEOGRAPHIC_DATA]"
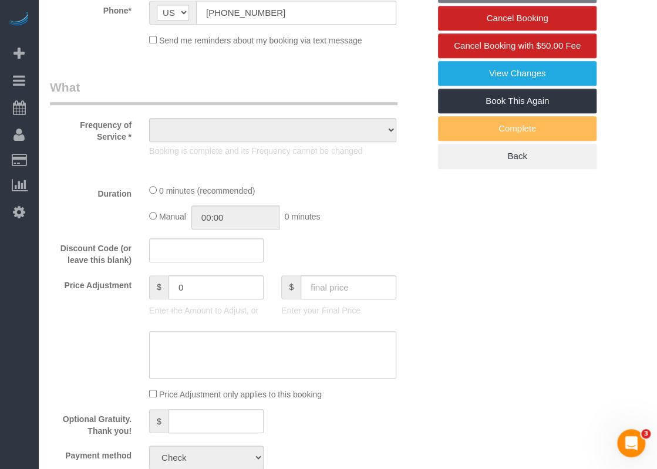
select select "object:791"
select select "3"
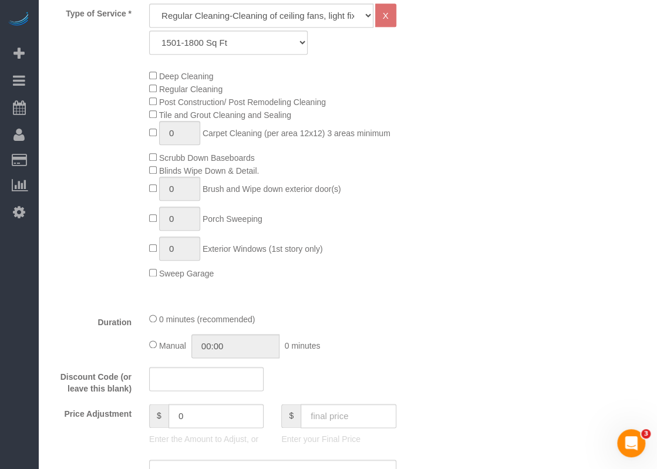
select select "object:880"
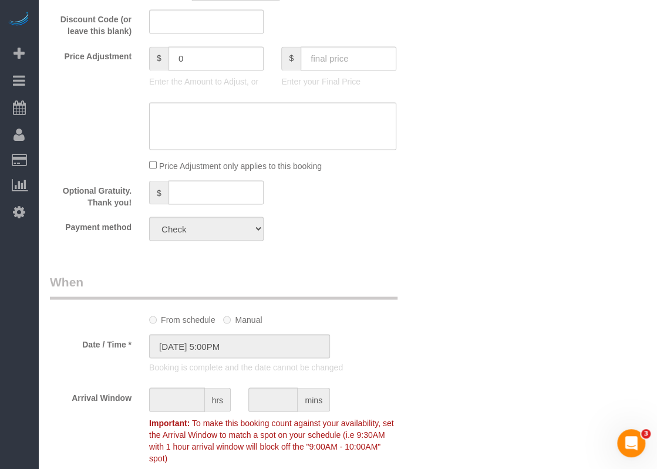
scroll to position [998, 0]
